Goal: Task Accomplishment & Management: Complete application form

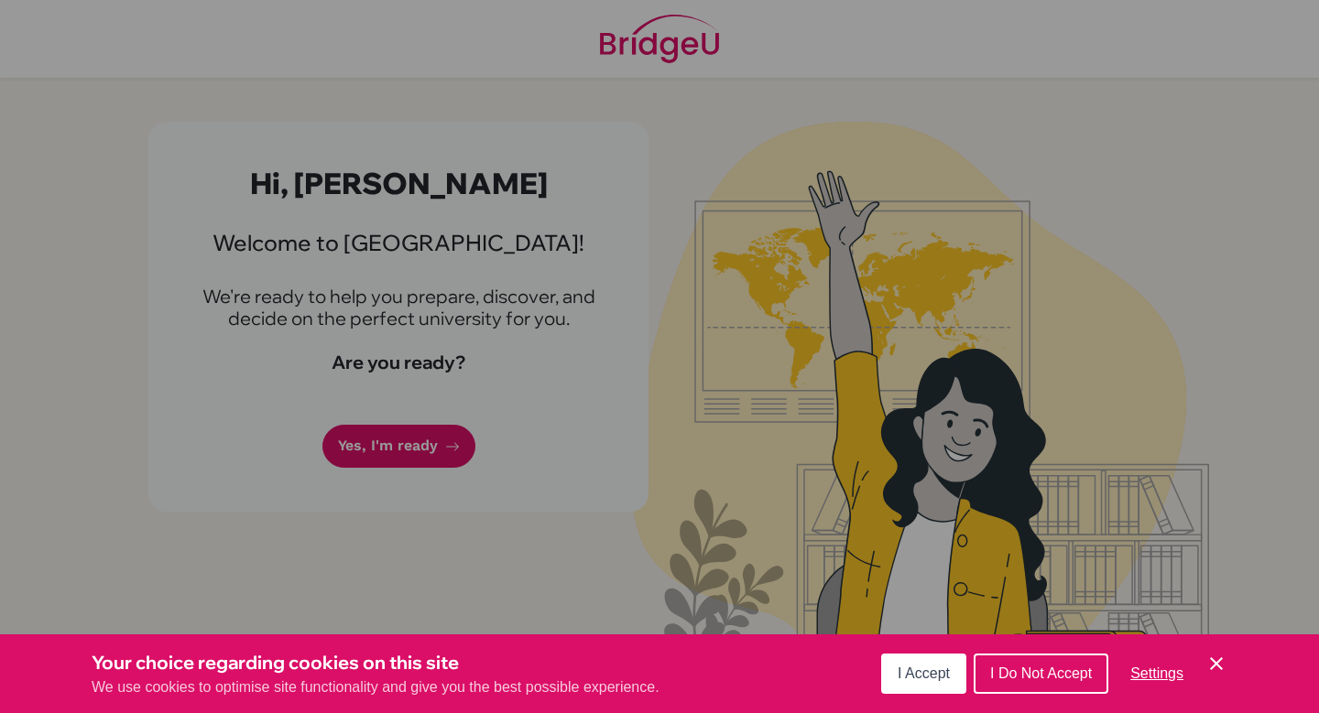
click at [1042, 663] on button "I Do Not Accept" at bounding box center [1041, 674] width 135 height 40
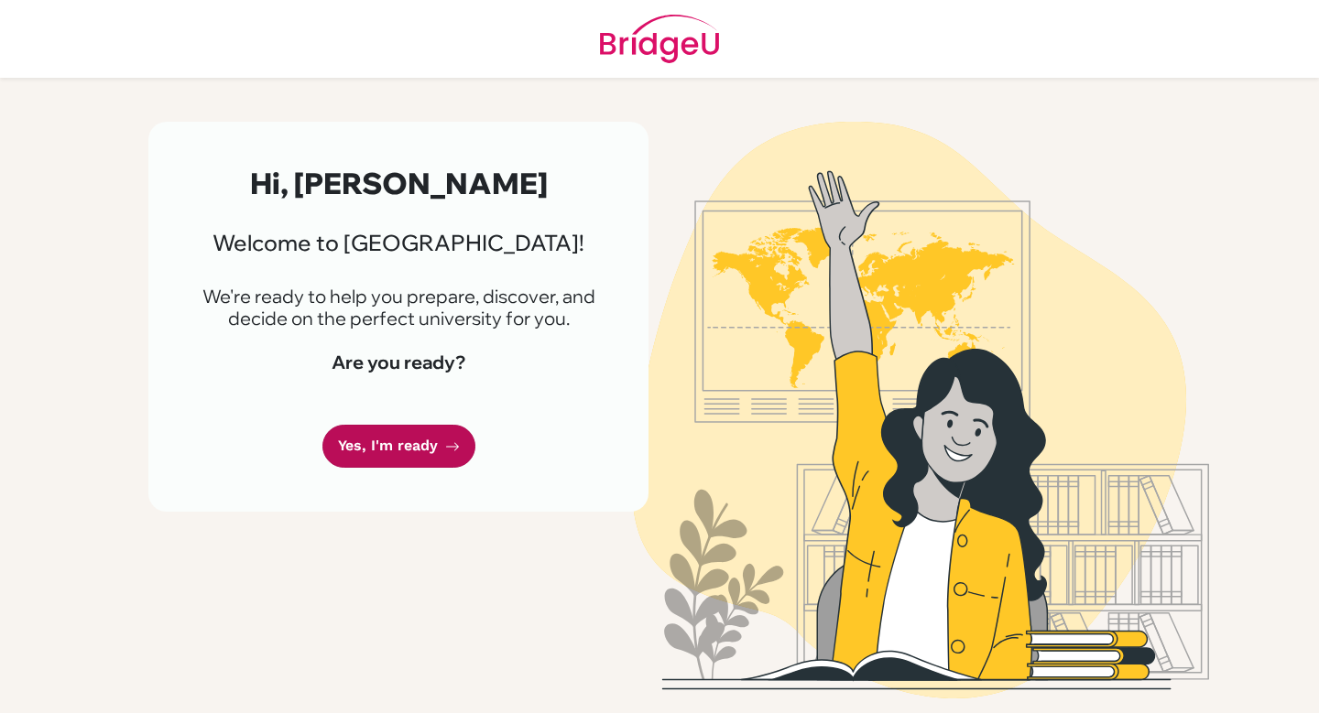
click at [394, 434] on link "Yes, I'm ready" at bounding box center [398, 446] width 153 height 43
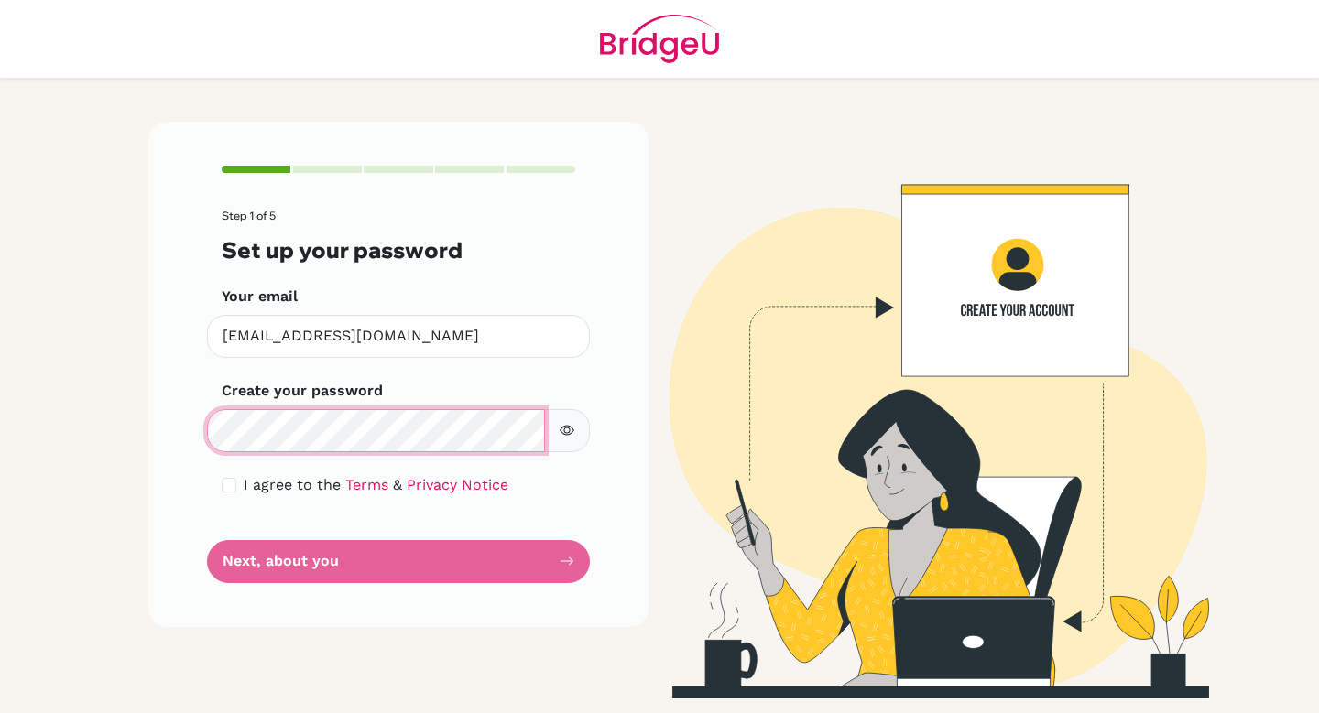
click at [86, 389] on main "Step 1 of 5 Set up your password Your email [EMAIL_ADDRESS][DOMAIN_NAME] Invali…" at bounding box center [659, 356] width 1319 height 713
click at [89, 393] on main "Step 1 of 5 Set up your password Your email [EMAIL_ADDRESS][DOMAIN_NAME] Invali…" at bounding box center [659, 356] width 1319 height 713
click at [73, 422] on main "Step 1 of 5 Set up your password Your email [EMAIL_ADDRESS][DOMAIN_NAME] Invali…" at bounding box center [659, 356] width 1319 height 713
click at [71, 356] on main "Step 1 of 5 Set up your password Your email [EMAIL_ADDRESS][DOMAIN_NAME] Invali…" at bounding box center [659, 356] width 1319 height 713
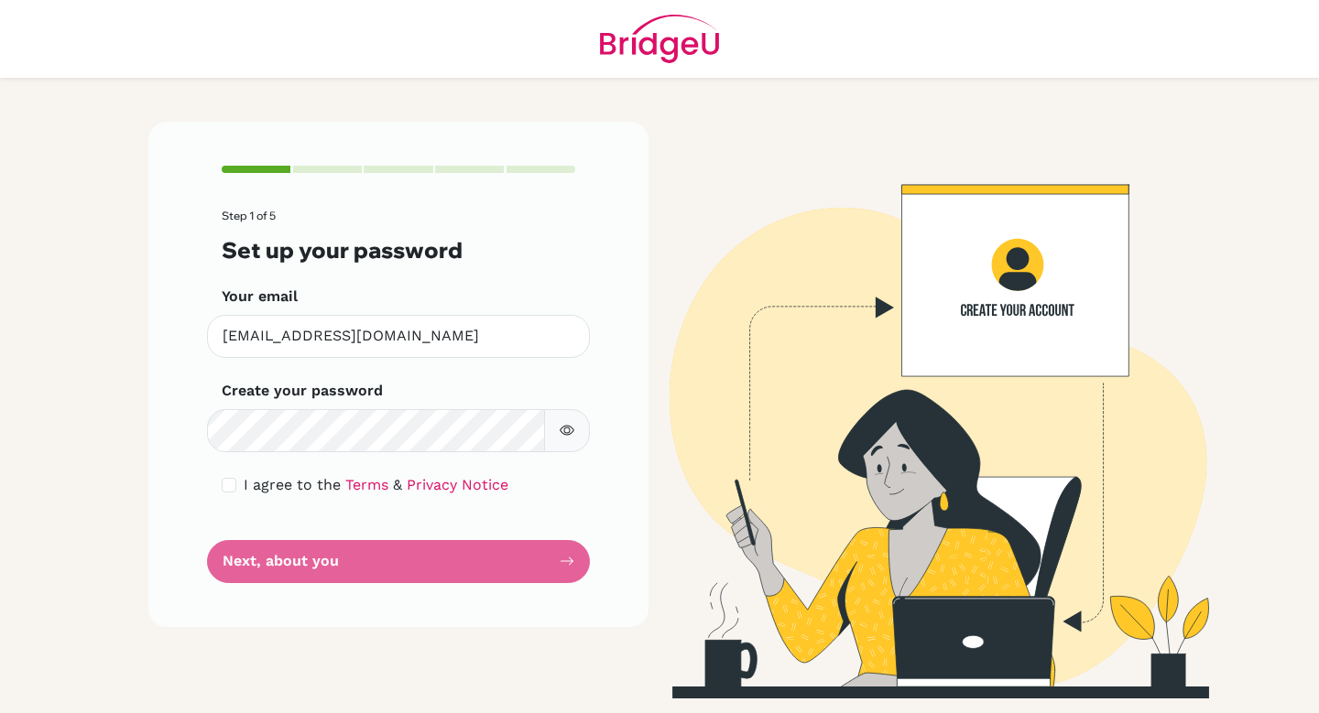
click at [567, 432] on icon "button" at bounding box center [567, 431] width 6 height 6
click at [567, 432] on icon "button" at bounding box center [567, 430] width 15 height 15
click at [583, 436] on button "button" at bounding box center [567, 430] width 46 height 43
click at [234, 487] on input "checkbox" at bounding box center [229, 485] width 15 height 15
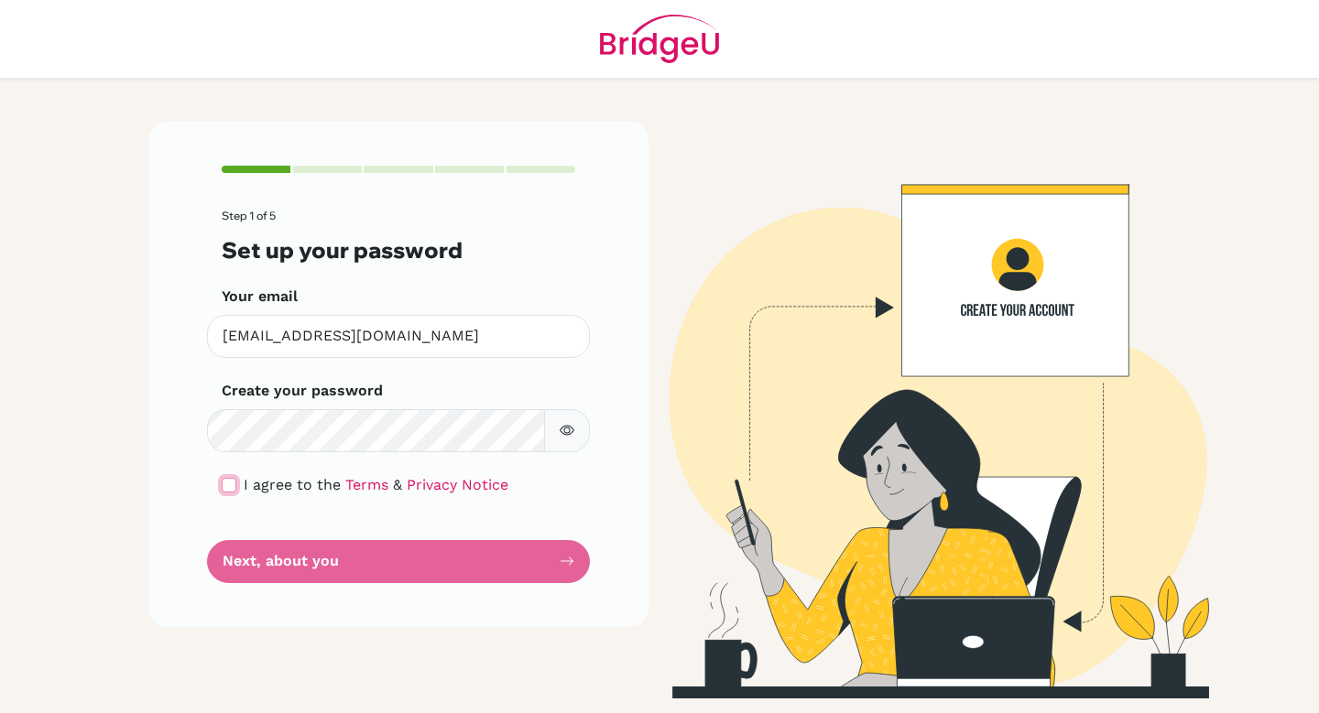
checkbox input "true"
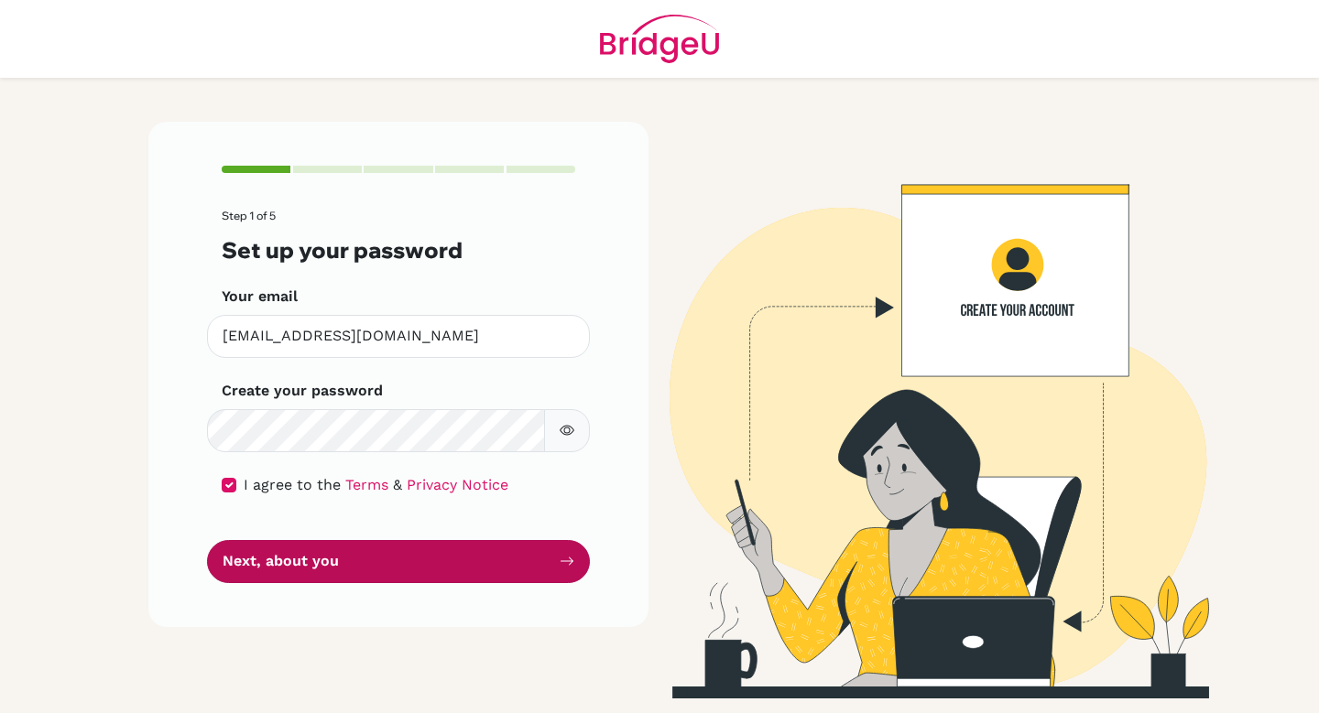
click at [347, 566] on button "Next, about you" at bounding box center [398, 561] width 383 height 43
